Goal: Task Accomplishment & Management: Use online tool/utility

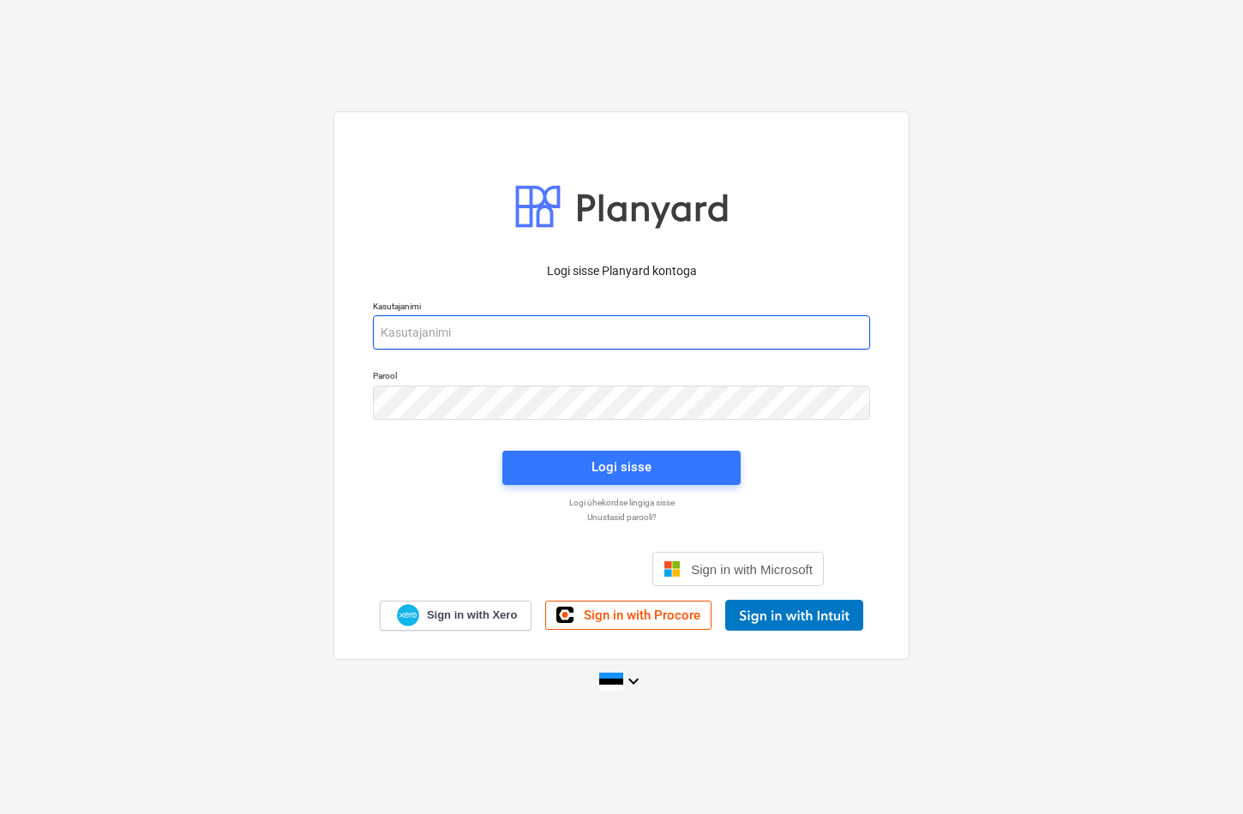
type input "[EMAIL_ADDRESS][DOMAIN_NAME]"
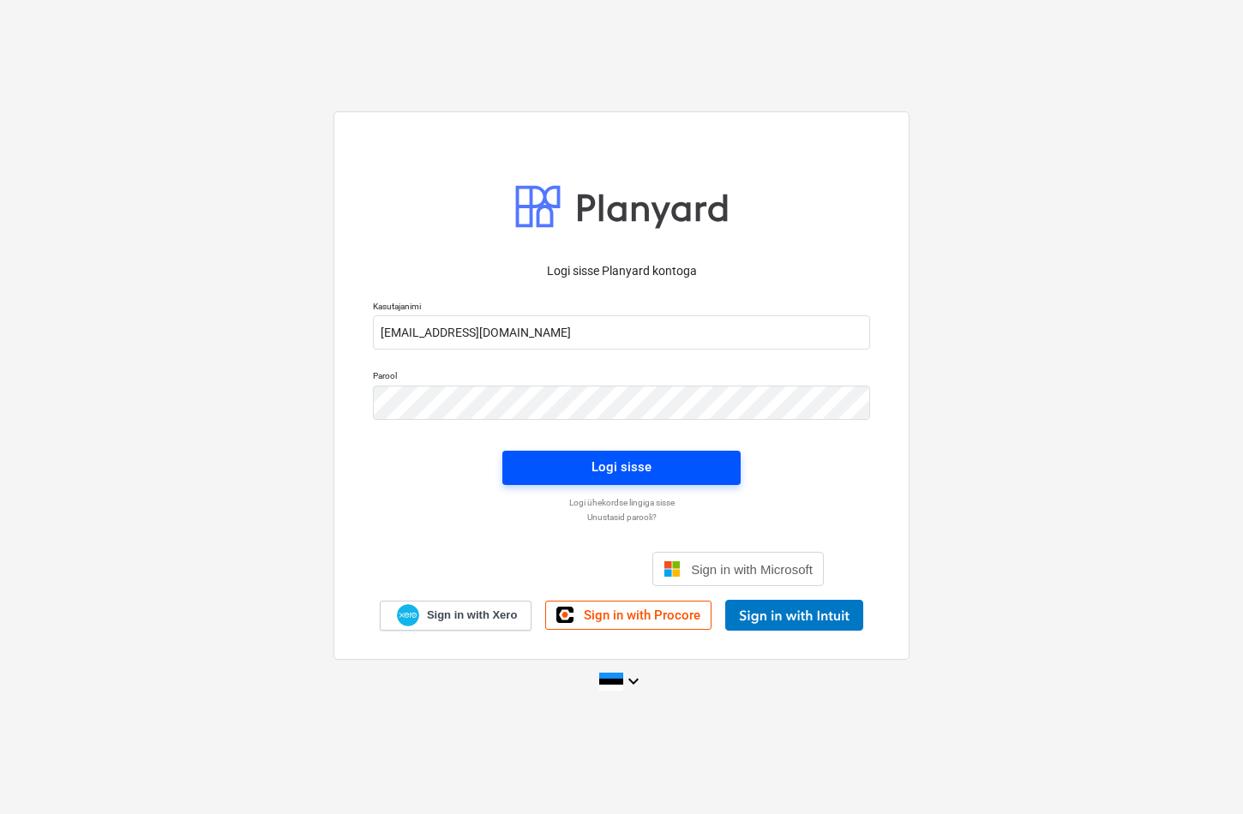
click at [658, 459] on span "Logi sisse" at bounding box center [621, 467] width 197 height 22
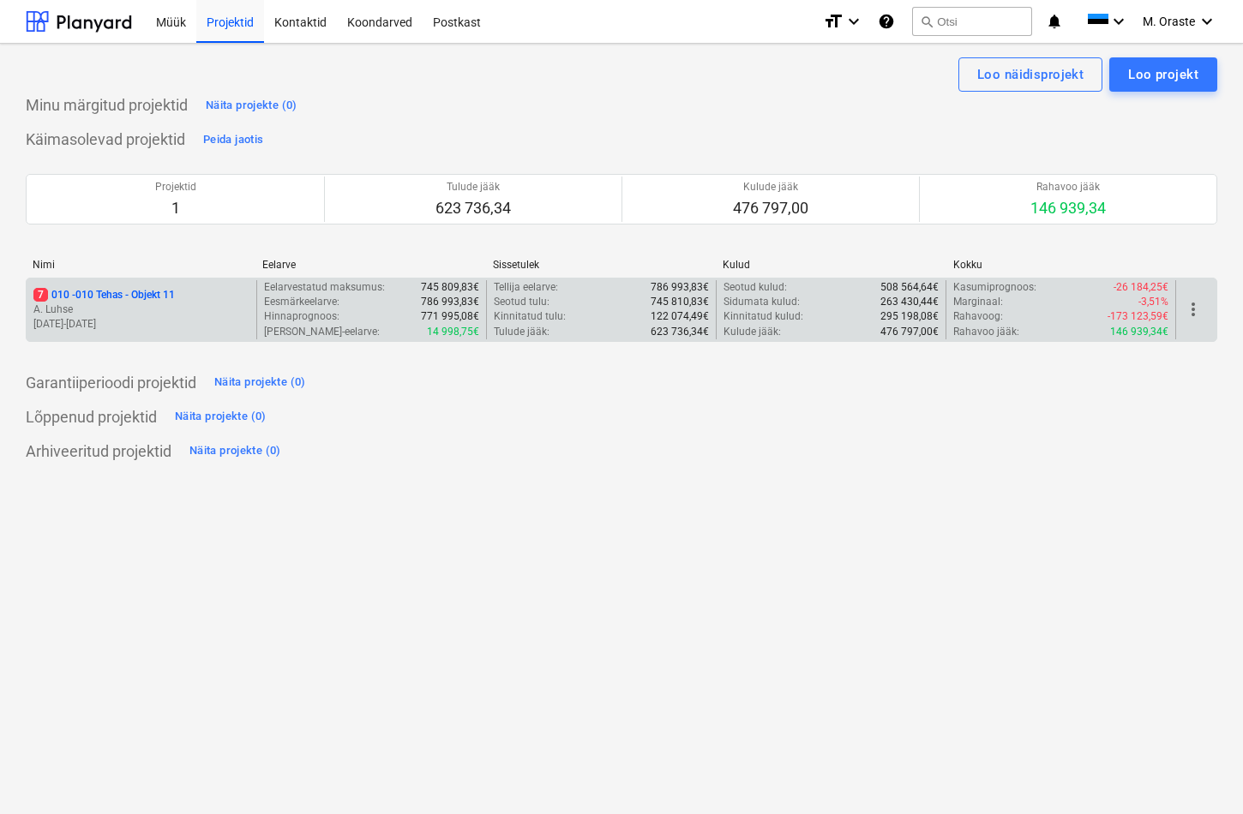
click at [169, 309] on p "A. Luhse" at bounding box center [141, 310] width 216 height 15
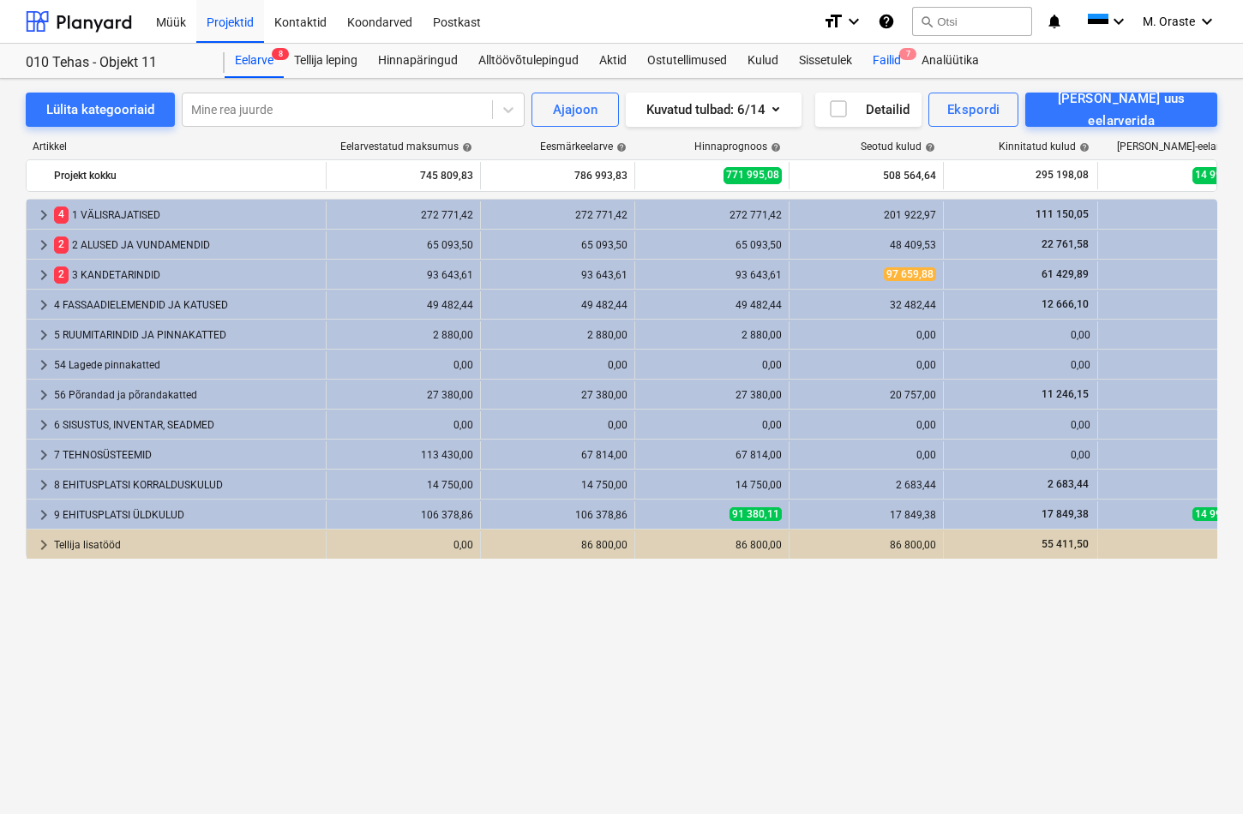
click at [880, 57] on div "Failid 7" at bounding box center [886, 61] width 49 height 34
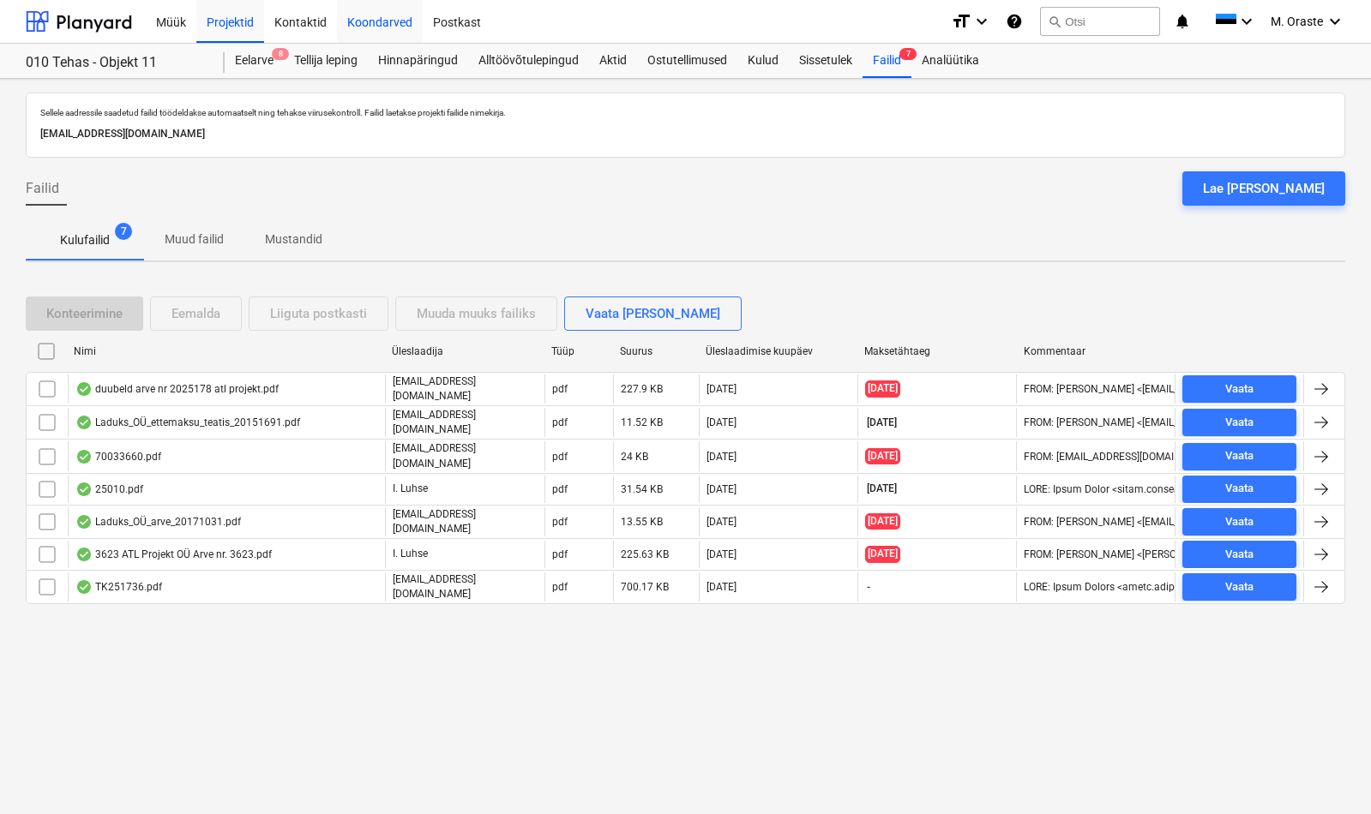
click at [137, 580] on div "TK251736.pdf" at bounding box center [118, 587] width 87 height 14
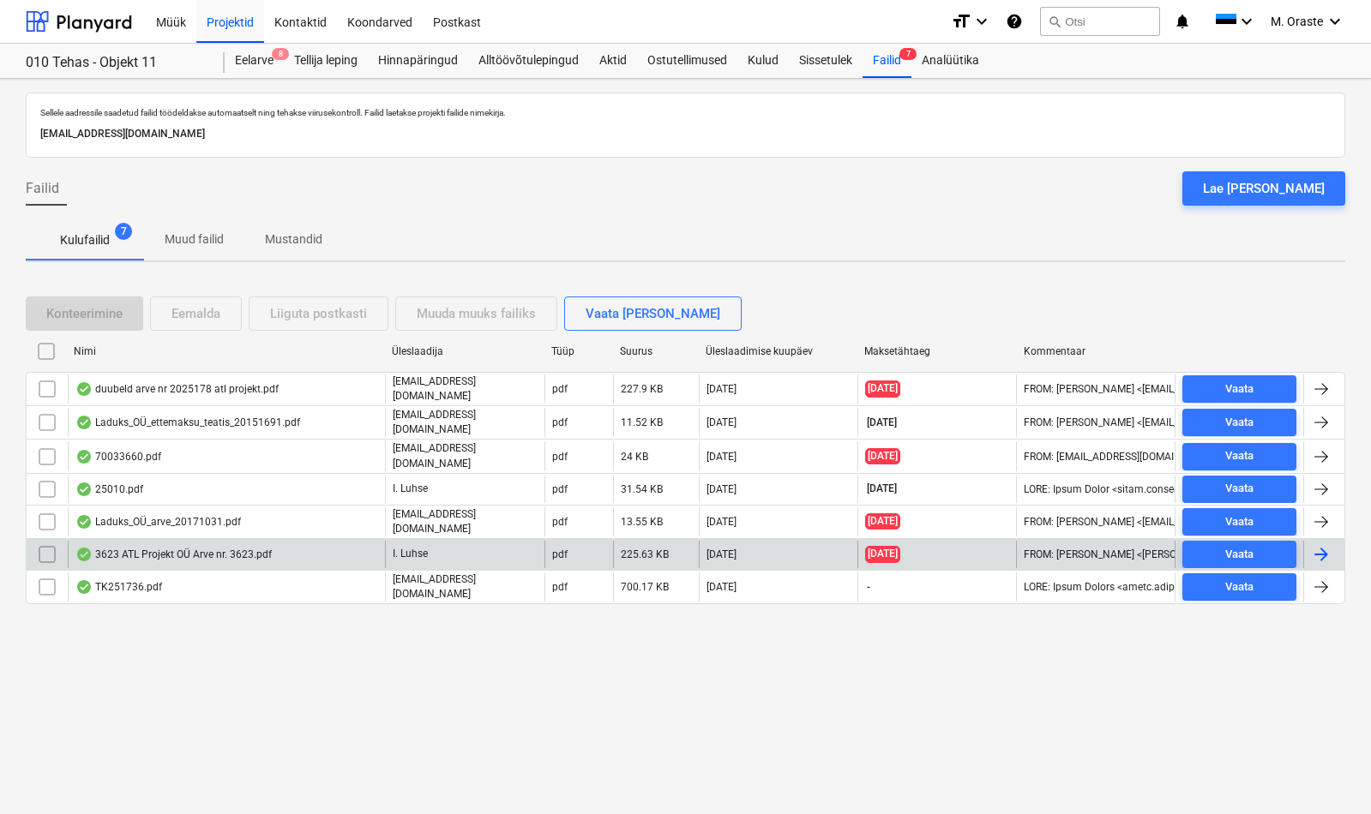
click at [165, 561] on div "3623 ATL Projekt OÜ Arve nr. 3623.pdf I. Luhse pdf 225.63 KB [DATE] [DATE] FROM…" at bounding box center [685, 554] width 1319 height 32
click at [169, 550] on div "3623 ATL Projekt OÜ Arve nr. 3623.pdf" at bounding box center [173, 555] width 196 height 14
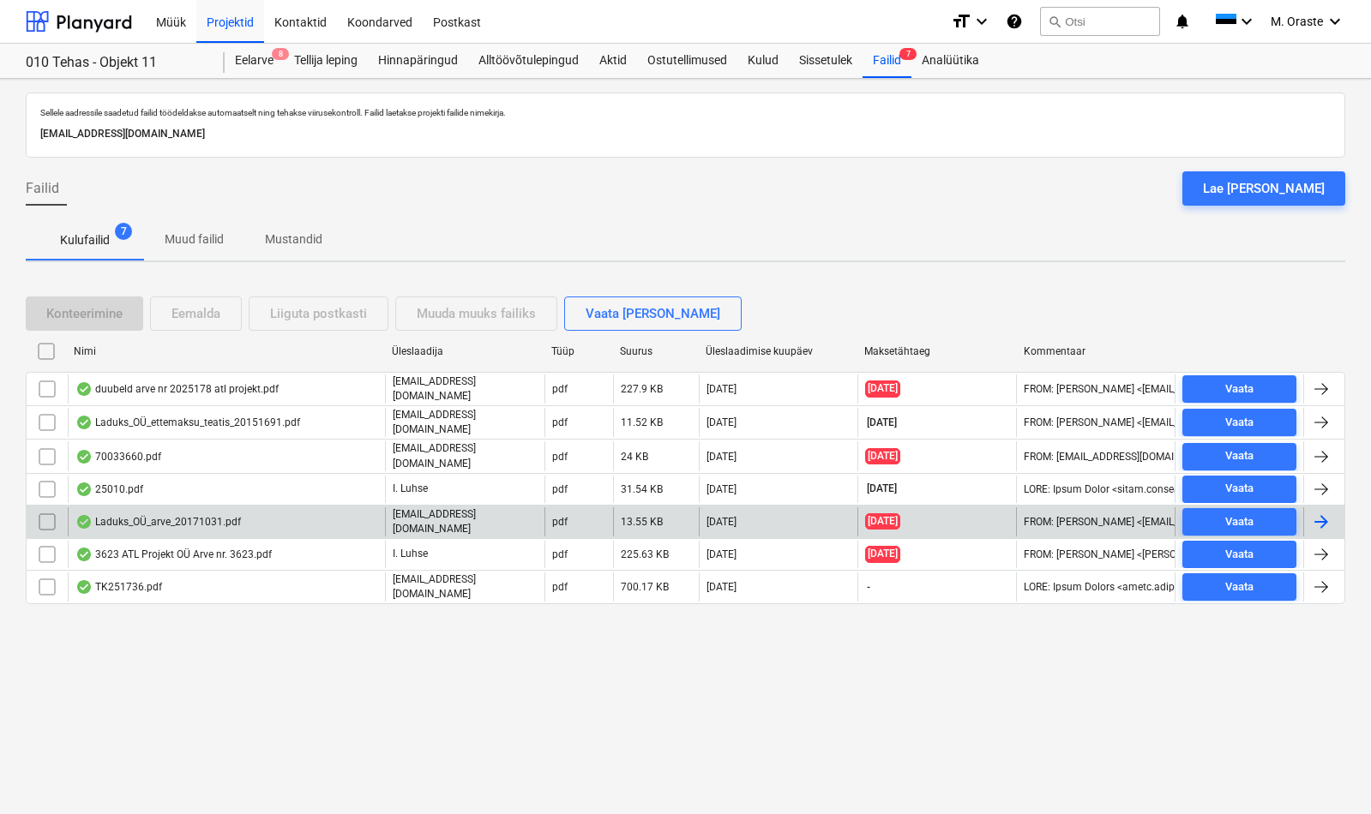
click at [297, 512] on div "Laduks_OÜ_arve_20171031.pdf" at bounding box center [226, 522] width 317 height 29
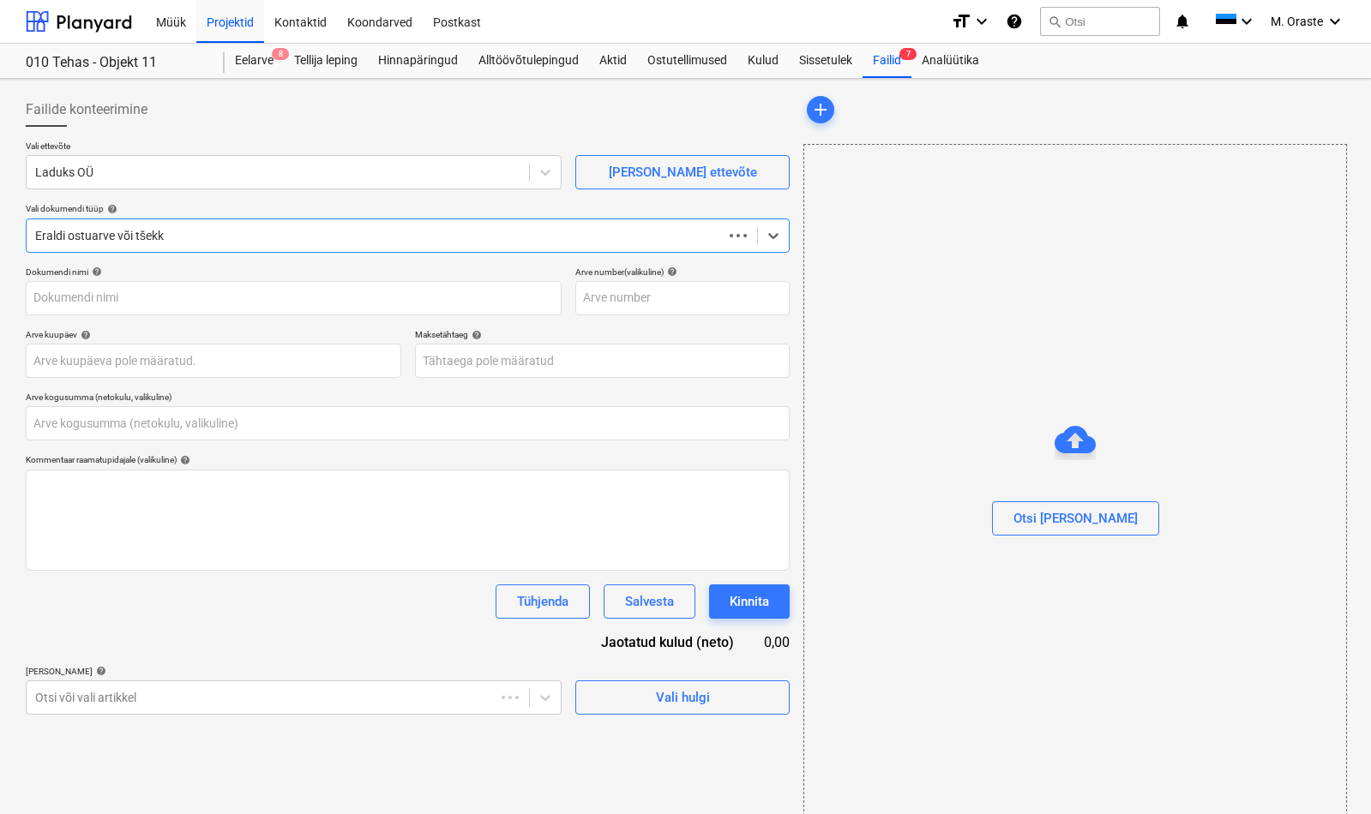
type input "0,00"
type input "20171031"
type input "[DATE]"
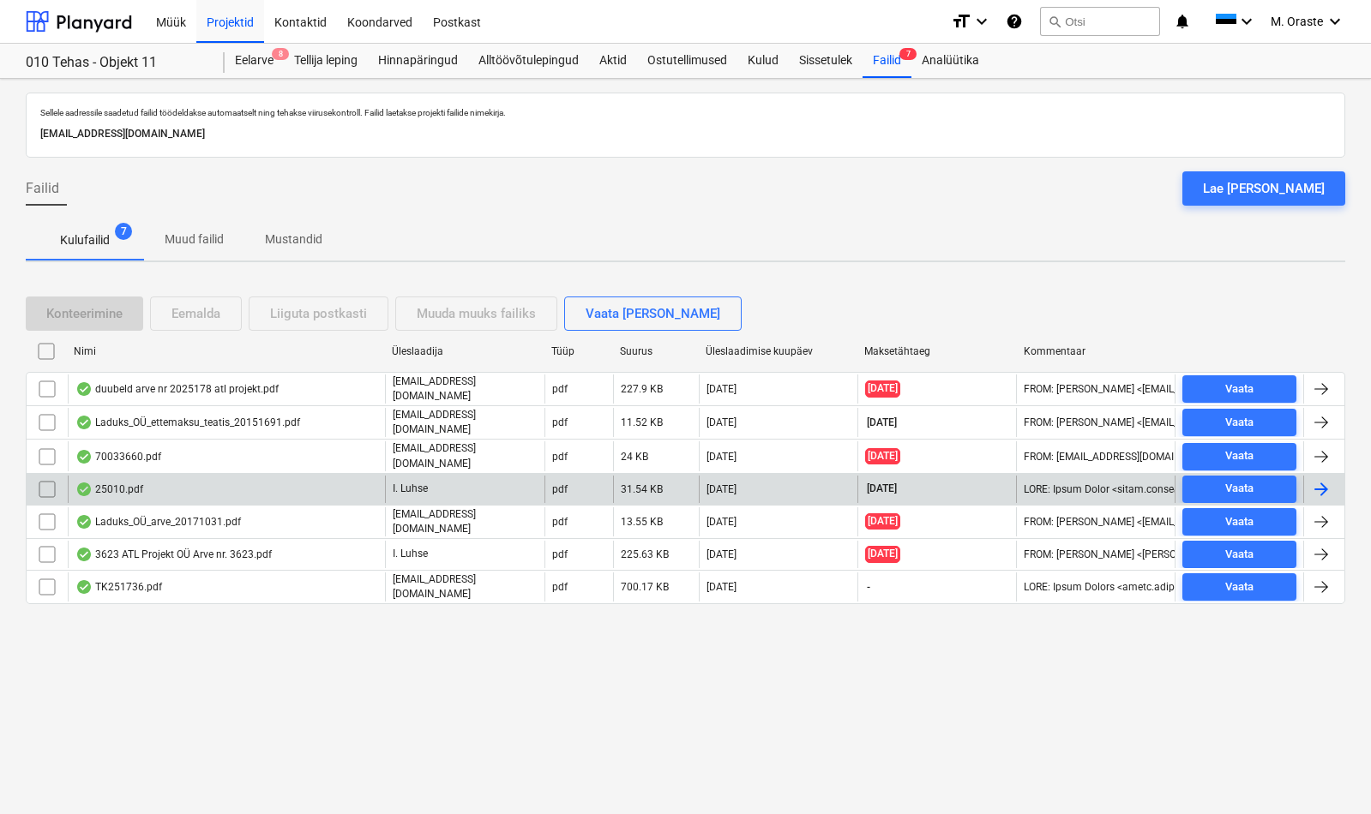
click at [177, 481] on div "25010.pdf" at bounding box center [226, 489] width 317 height 27
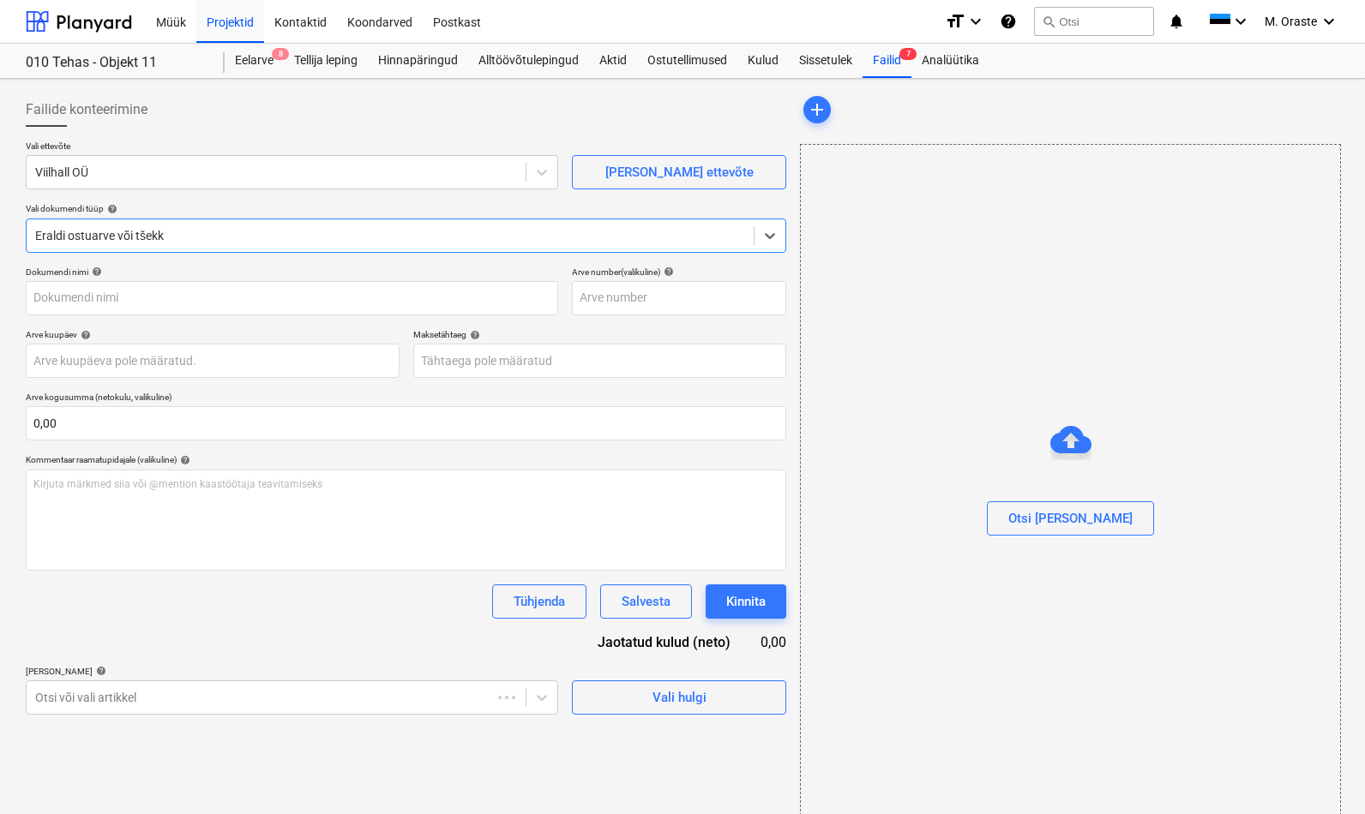
type input "25010.pdf"
type input "[DATE]"
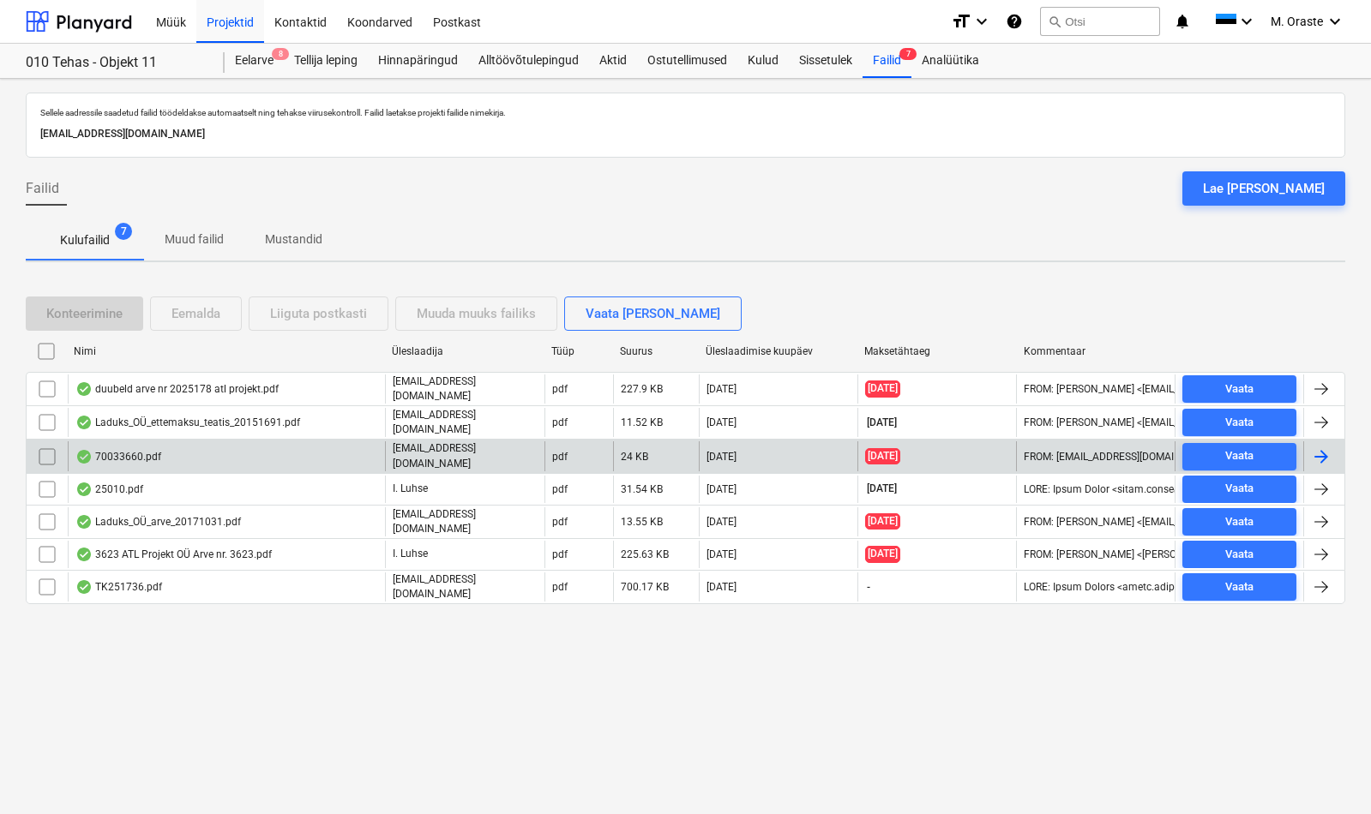
click at [197, 454] on div "70033660.pdf" at bounding box center [226, 455] width 317 height 29
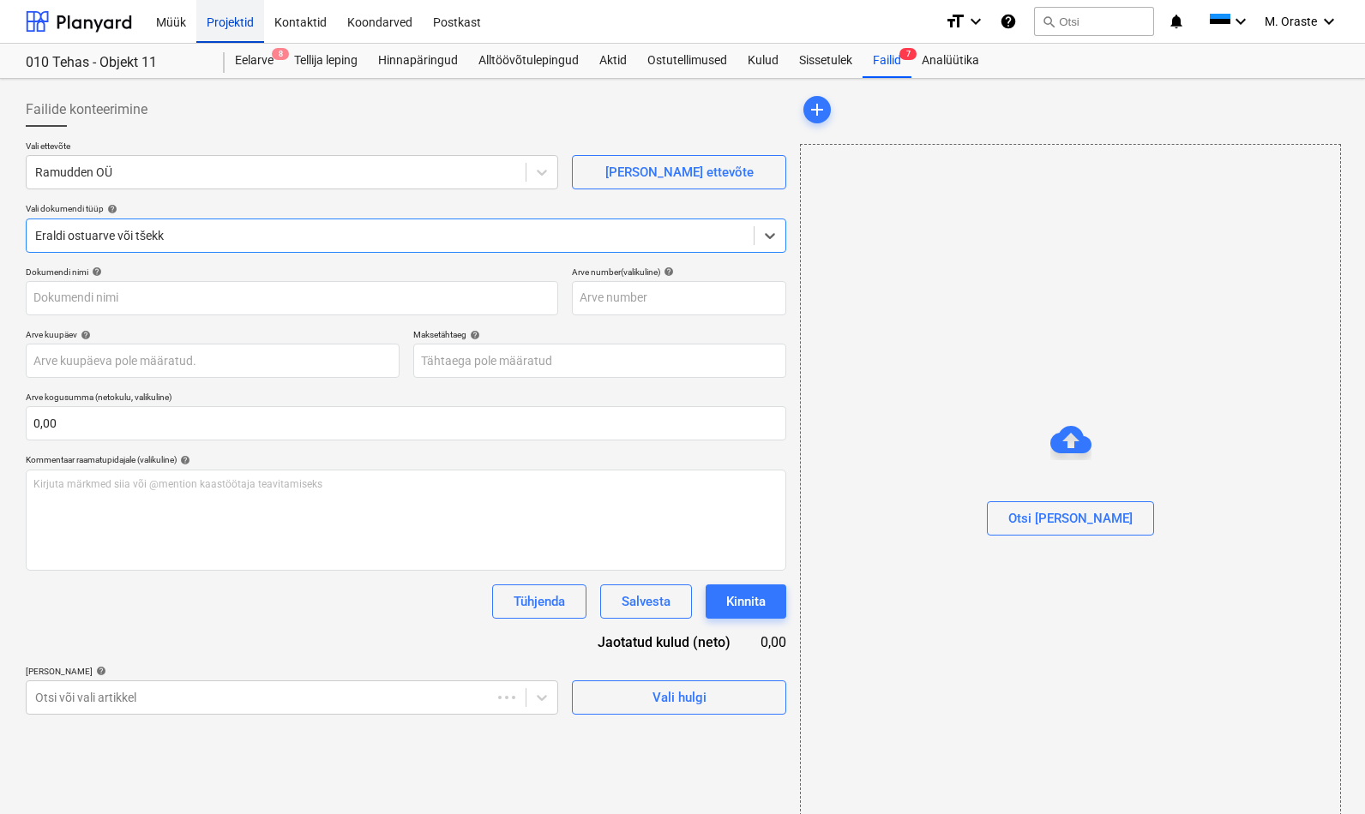
type input "70033660"
type input "[DATE]"
